Goal: Information Seeking & Learning: Learn about a topic

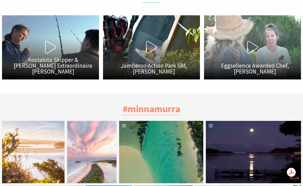
click at [83, 121] on div "image gallery, click to learn more about photo: Be good to yourself." at bounding box center [79, 152] width 25 height 62
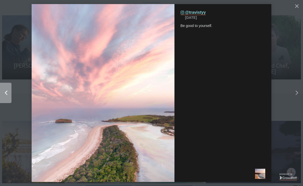
click at [16, 63] on button "Left" at bounding box center [20, 93] width 41 height 65
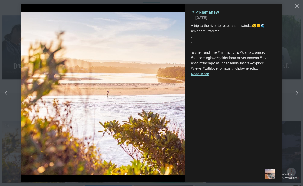
click at [288, 54] on button "details for image" at bounding box center [151, 93] width 303 height 186
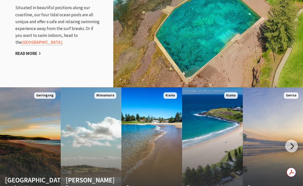
scroll to position [668, 0]
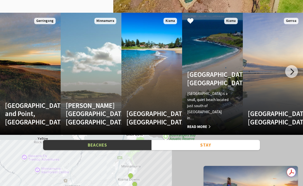
click at [198, 82] on link "Kendalls Beach, Kiama Kendalls Beach is a small, quiet beach located just south…" at bounding box center [212, 74] width 61 height 122
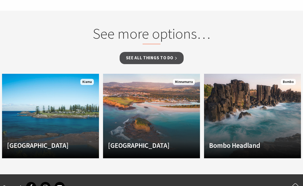
scroll to position [339, 0]
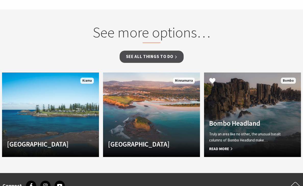
click at [230, 110] on link "Bombo Headland Truly an area like no other, the unusual basalt columns of Bombo…" at bounding box center [252, 115] width 97 height 85
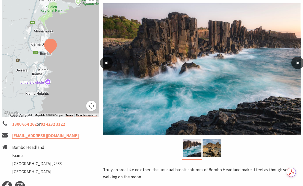
scroll to position [119, 0]
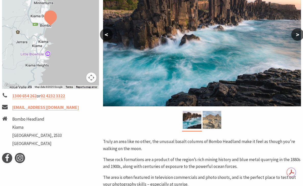
click at [215, 125] on img at bounding box center [211, 120] width 19 height 18
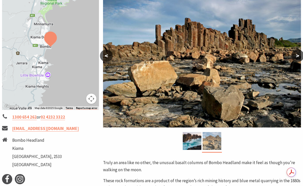
scroll to position [75, 0]
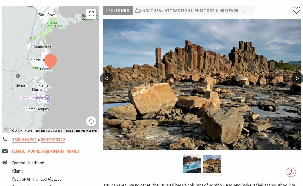
click at [298, 76] on button ">" at bounding box center [297, 78] width 13 height 12
click at [298, 80] on button ">" at bounding box center [297, 78] width 13 height 12
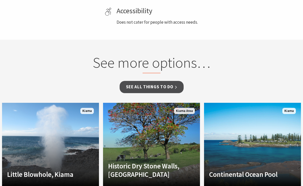
scroll to position [404, 0]
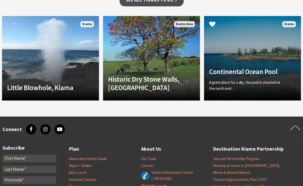
click at [228, 62] on link "Continental Ocean Pool A great place for a dip, the pool is situated at the nor…" at bounding box center [252, 58] width 97 height 85
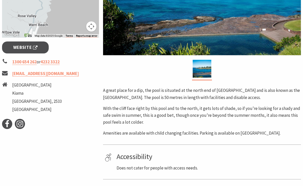
scroll to position [188, 0]
